Goal: Transaction & Acquisition: Register for event/course

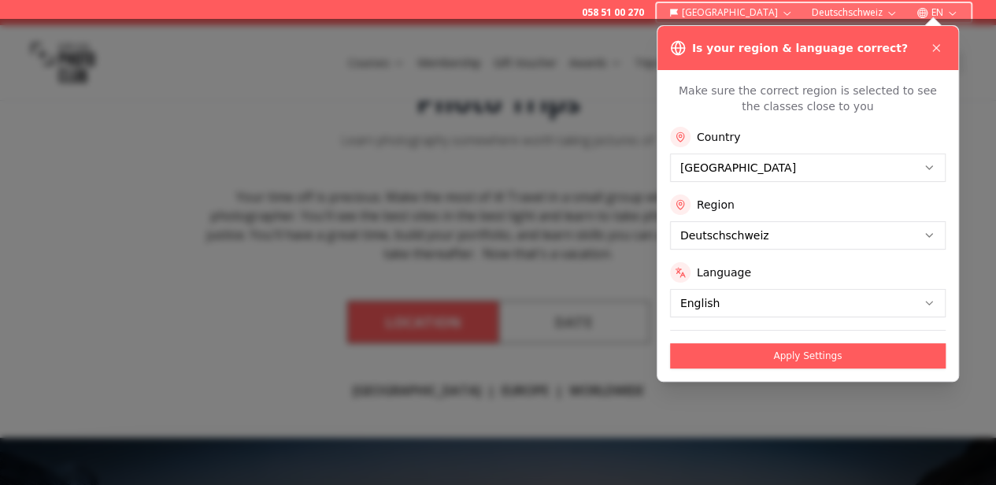
scroll to position [79, 0]
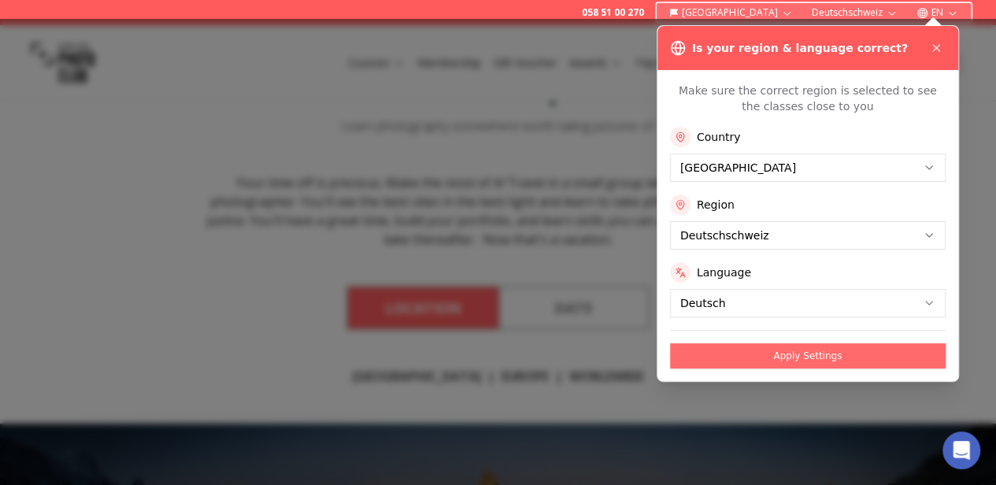
click at [836, 355] on button "Apply Settings" at bounding box center [807, 355] width 275 height 25
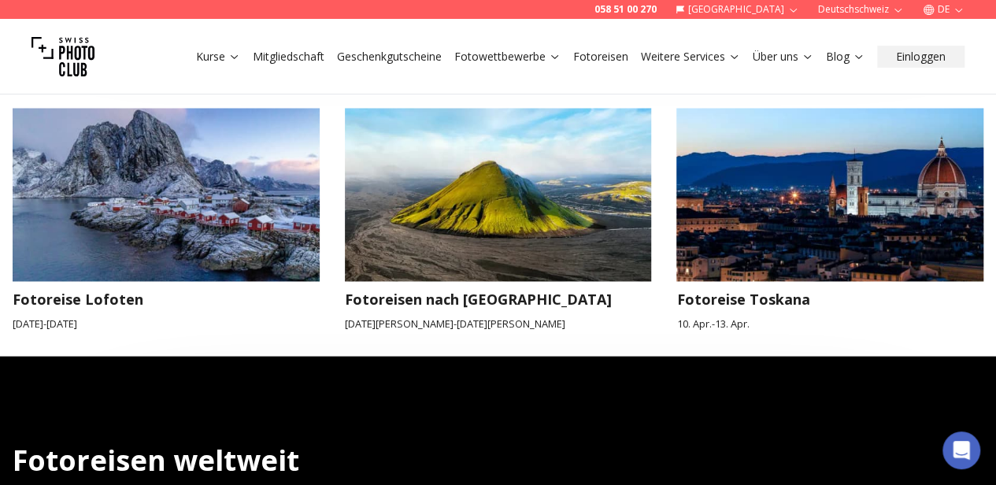
scroll to position [1319, 0]
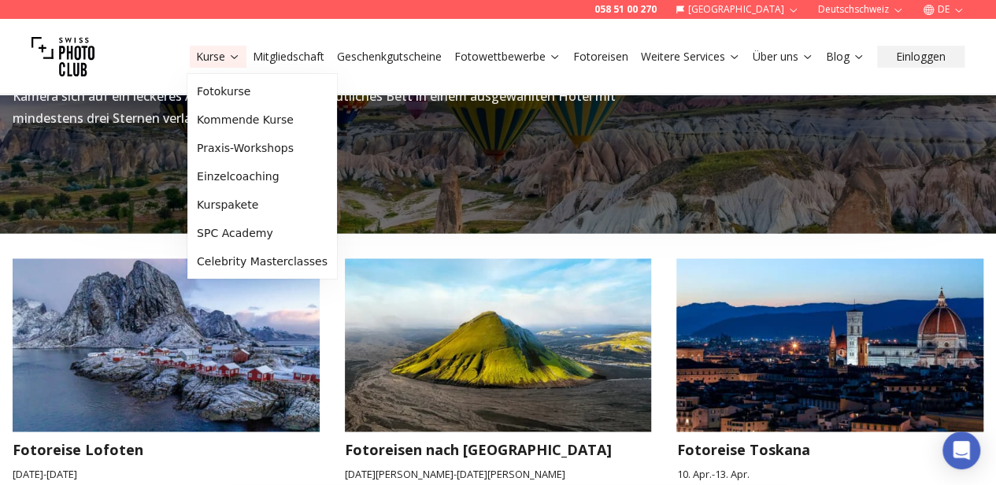
click at [213, 62] on link "Kurse" at bounding box center [218, 57] width 44 height 16
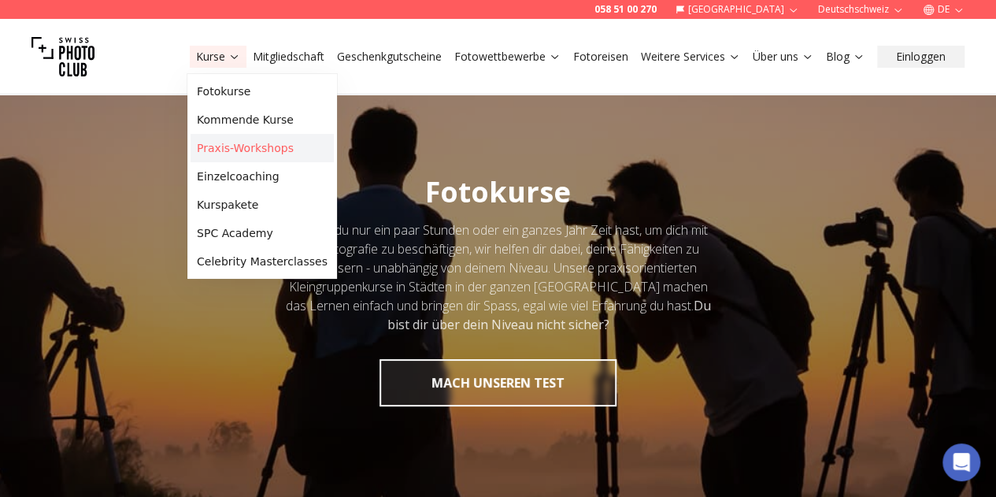
click at [226, 143] on link "Praxis-Workshops" at bounding box center [261, 148] width 143 height 28
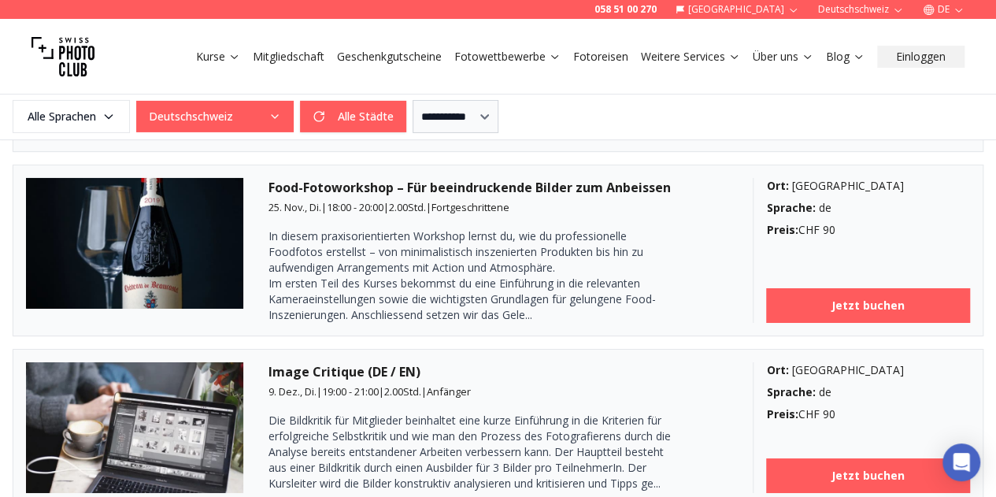
scroll to position [2755, 0]
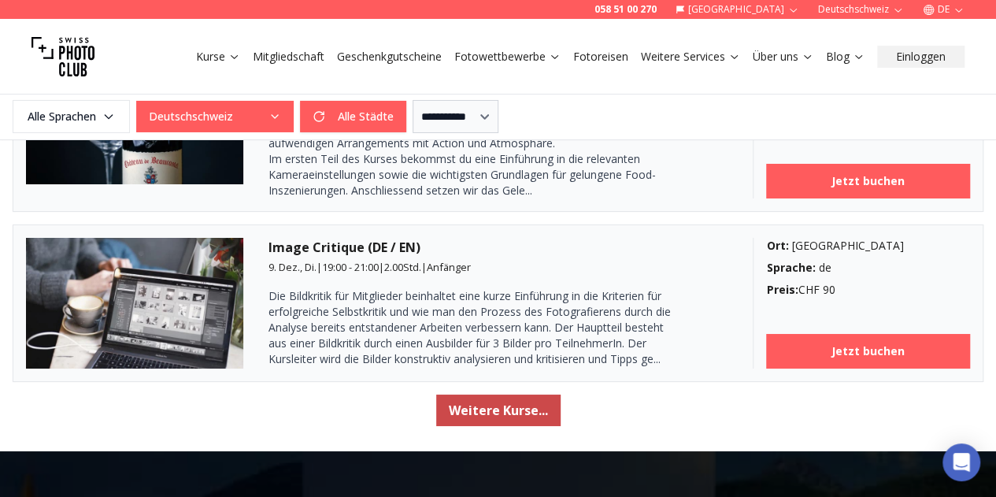
click at [506, 413] on button "Weitere Kurse..." at bounding box center [498, 409] width 124 height 31
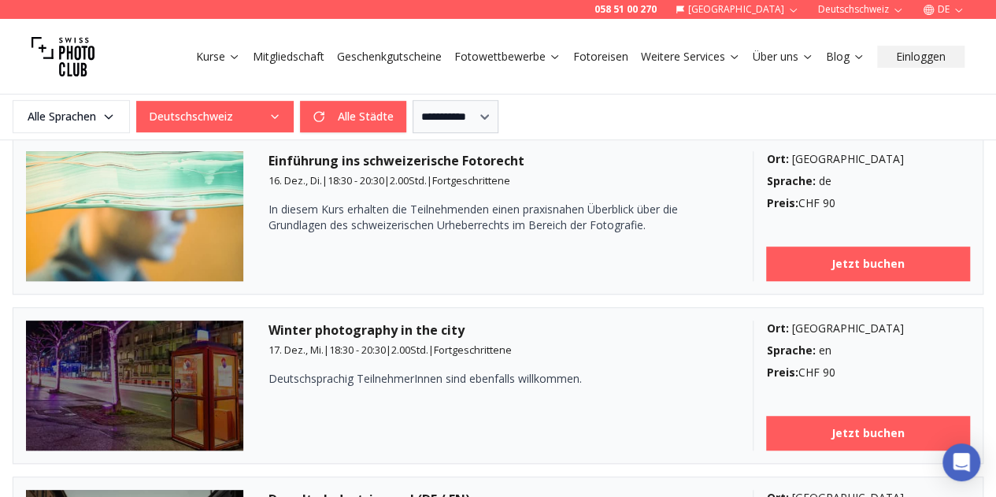
scroll to position [3306, 0]
